Goal: Task Accomplishment & Management: Manage account settings

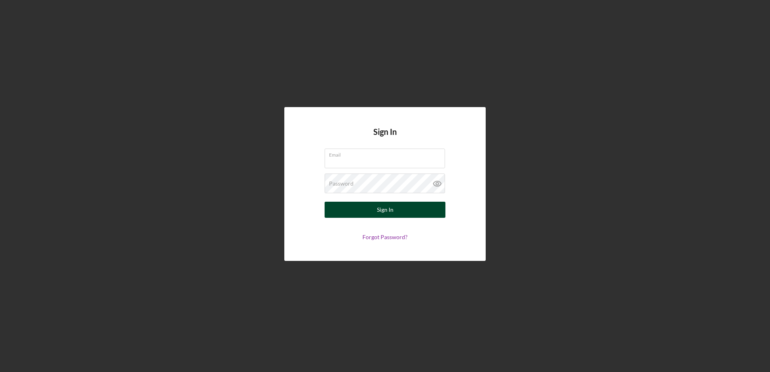
type input "[EMAIL_ADDRESS][DOMAIN_NAME]"
click at [402, 209] on button "Sign In" at bounding box center [384, 210] width 121 height 16
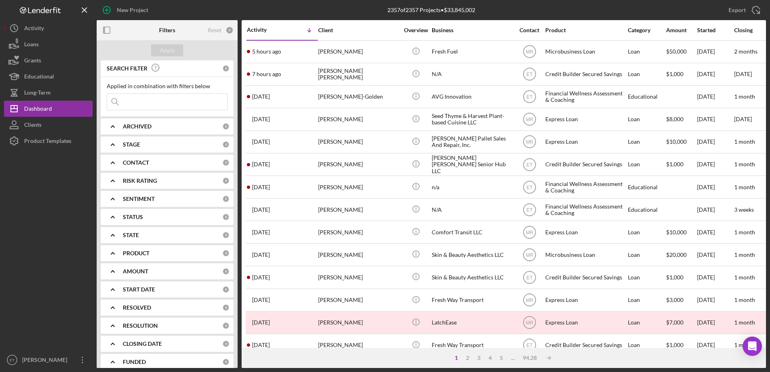
click at [162, 98] on input at bounding box center [167, 102] width 120 height 16
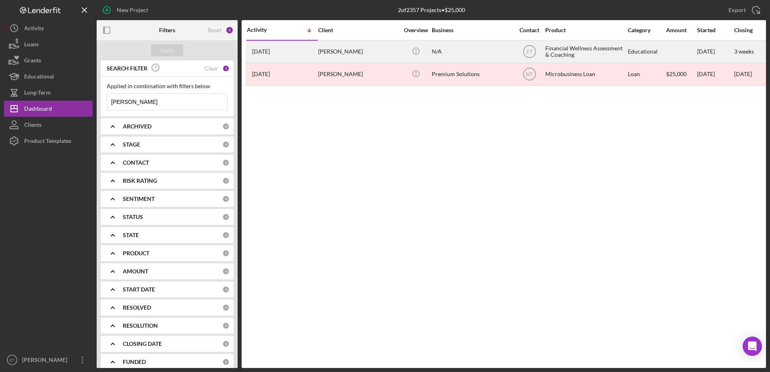
type input "[PERSON_NAME]"
click at [395, 55] on div "[PERSON_NAME]" at bounding box center [358, 51] width 81 height 21
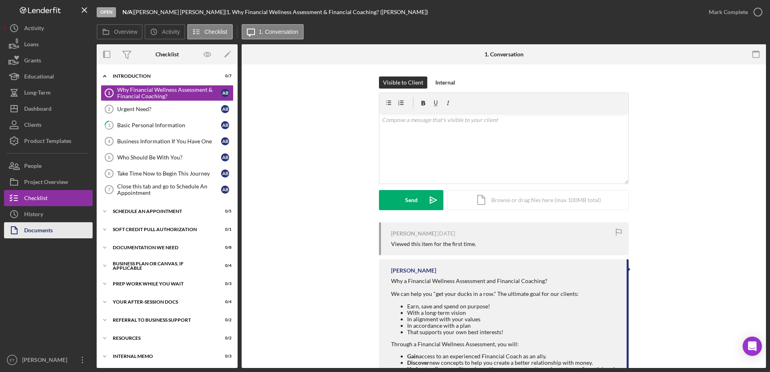
click at [41, 227] on div "Documents" at bounding box center [38, 231] width 29 height 18
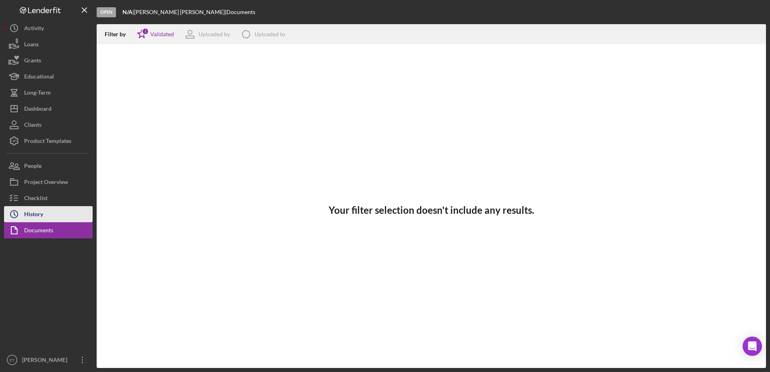
click at [33, 216] on div "History" at bounding box center [33, 215] width 19 height 18
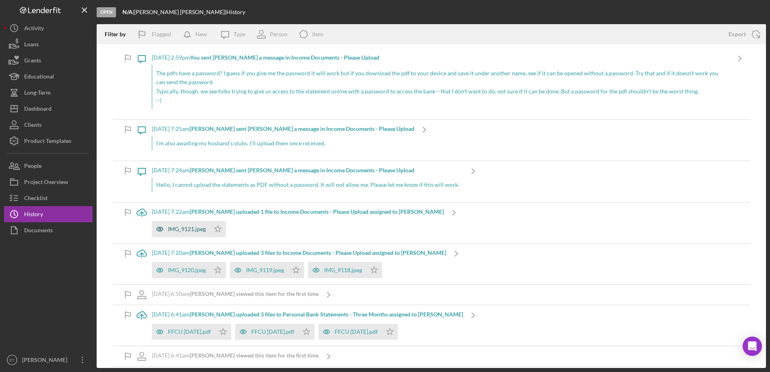
click at [160, 227] on icon "button" at bounding box center [160, 229] width 6 height 4
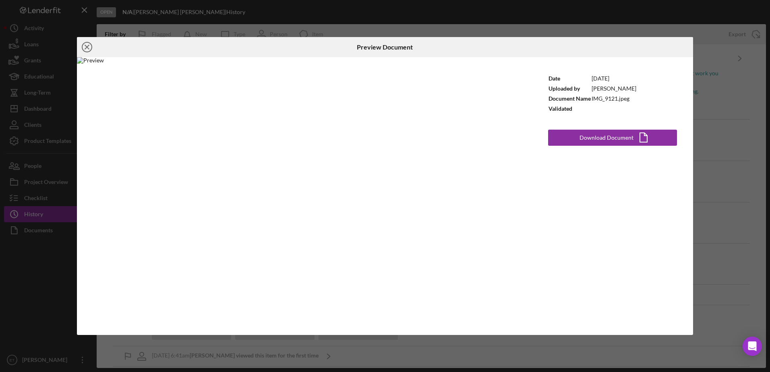
click at [87, 50] on icon "Icon/Close" at bounding box center [87, 47] width 20 height 20
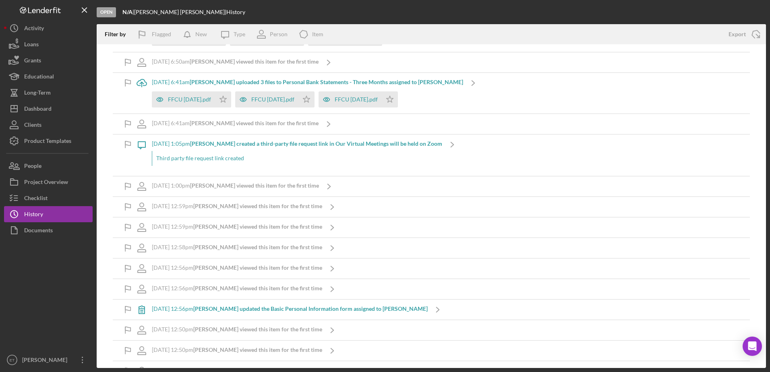
scroll to position [250, 0]
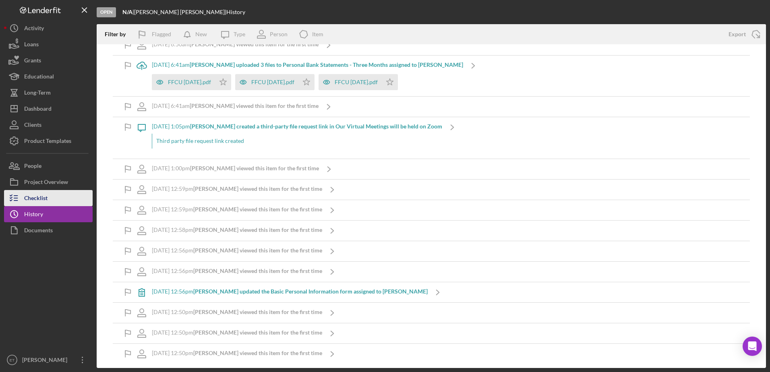
click at [48, 198] on button "Checklist" at bounding box center [48, 198] width 89 height 16
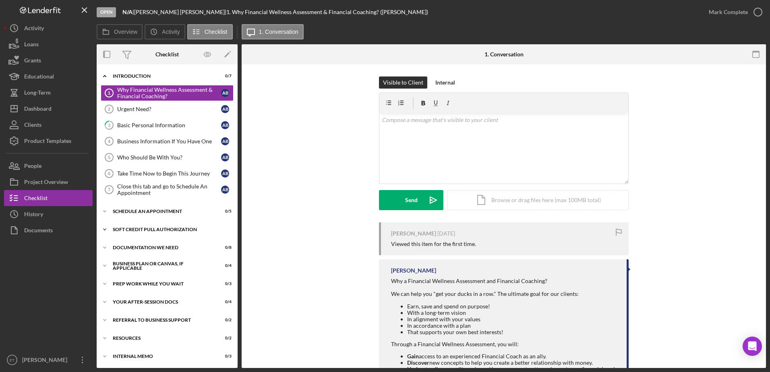
click at [157, 232] on div "Icon/Expander Soft Credit Pull Authorization 0 / 1" at bounding box center [167, 229] width 141 height 16
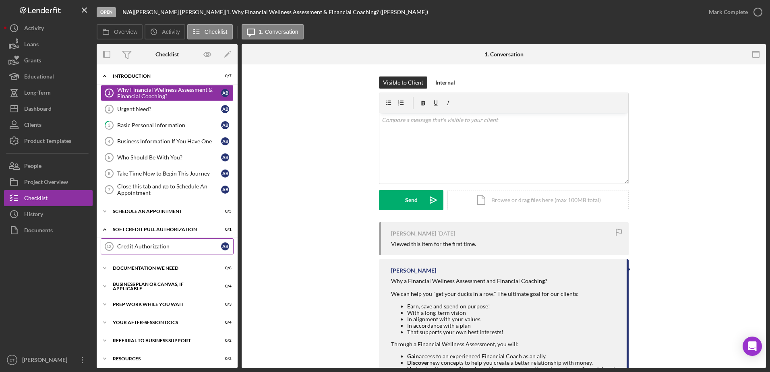
click at [148, 246] on div "Credit Authorization" at bounding box center [169, 246] width 104 height 6
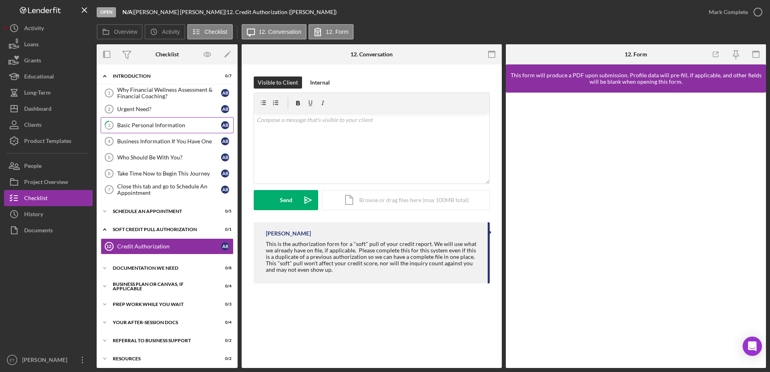
click at [161, 125] on div "Basic Personal Information" at bounding box center [169, 125] width 104 height 6
